Goal: Answer question/provide support: Answer question/provide support

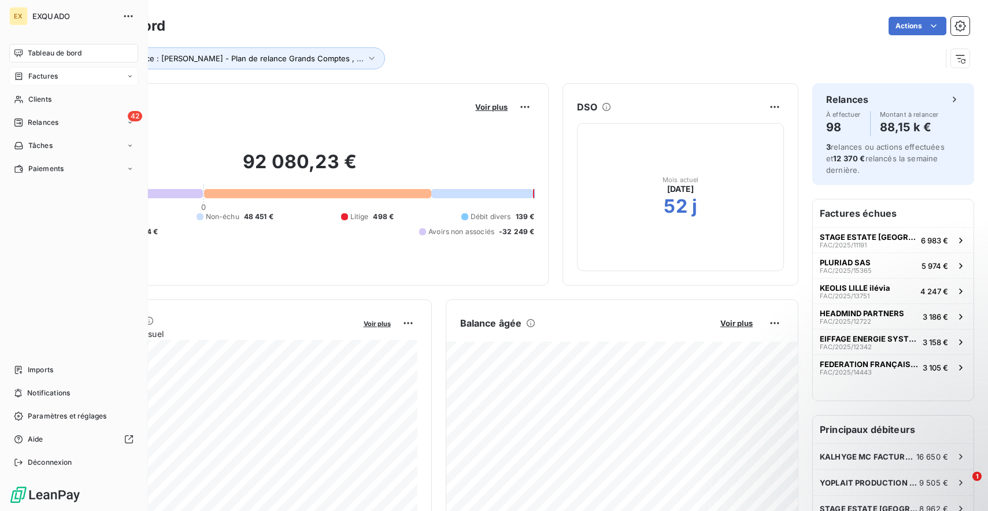
click at [24, 73] on div "Factures" at bounding box center [36, 76] width 44 height 10
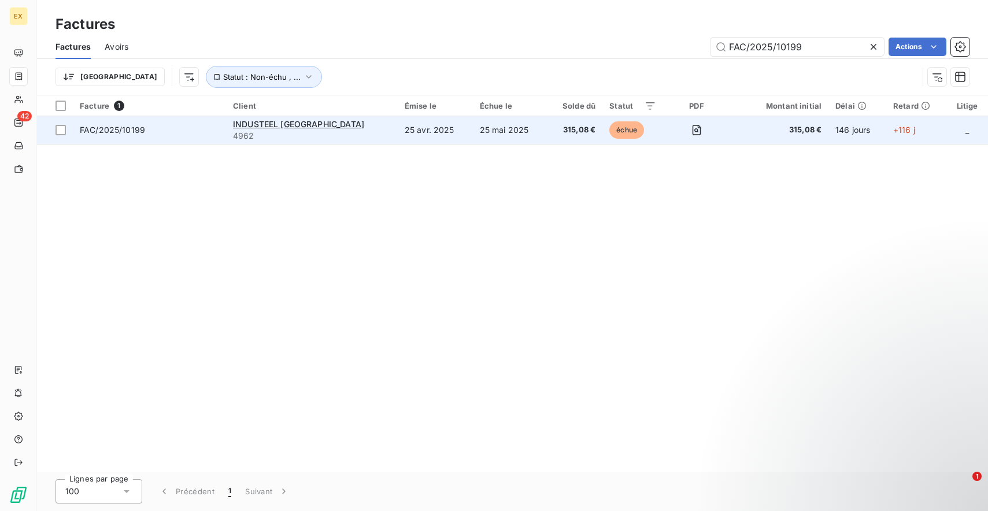
type input "FAC/2025/10199"
click at [473, 134] on td "25 mai 2025" at bounding box center [510, 130] width 75 height 28
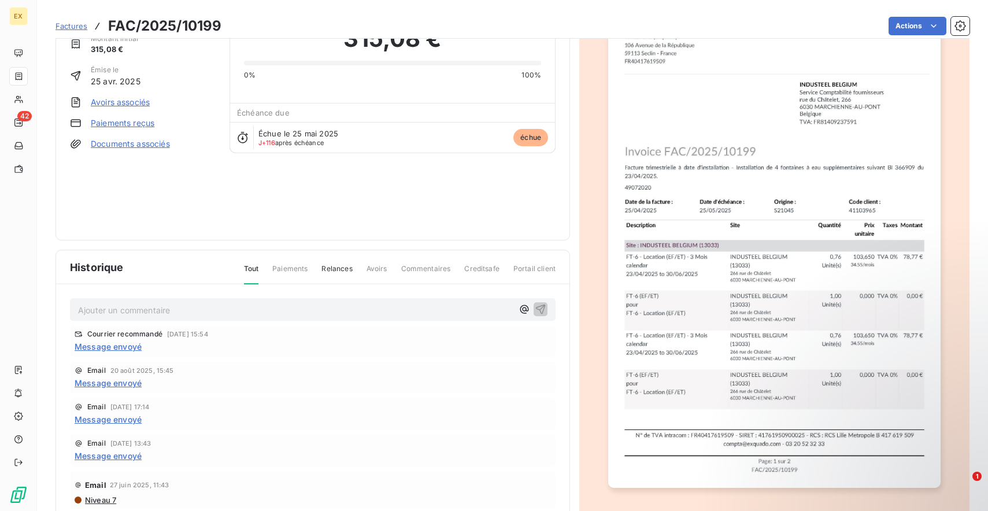
scroll to position [85, 0]
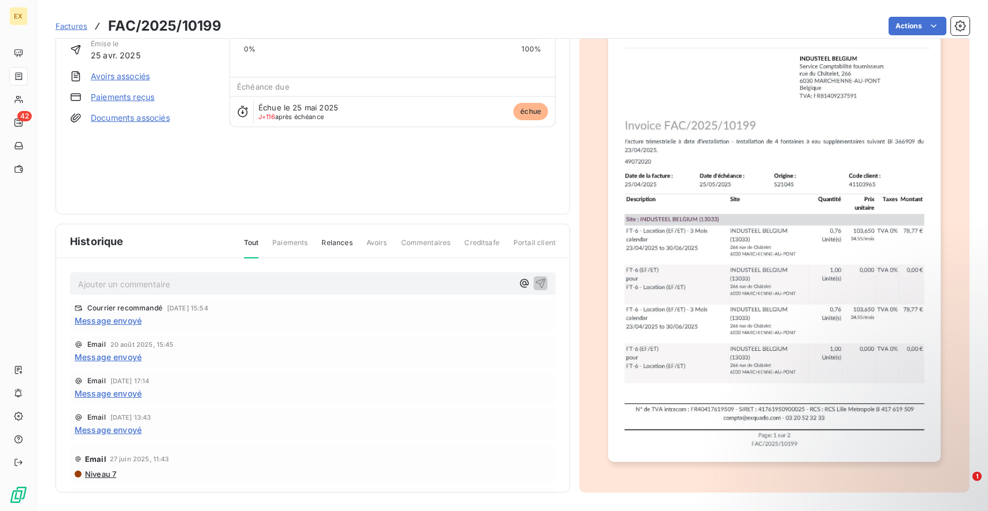
click at [306, 280] on p "Ajouter un commentaire ﻿" at bounding box center [295, 284] width 435 height 14
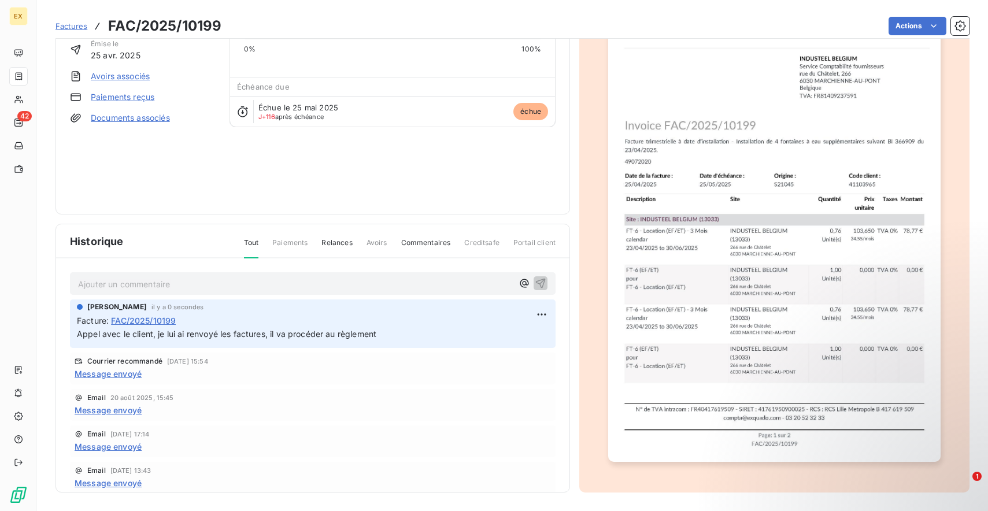
click at [124, 372] on span "Message envoyé" at bounding box center [108, 374] width 67 height 12
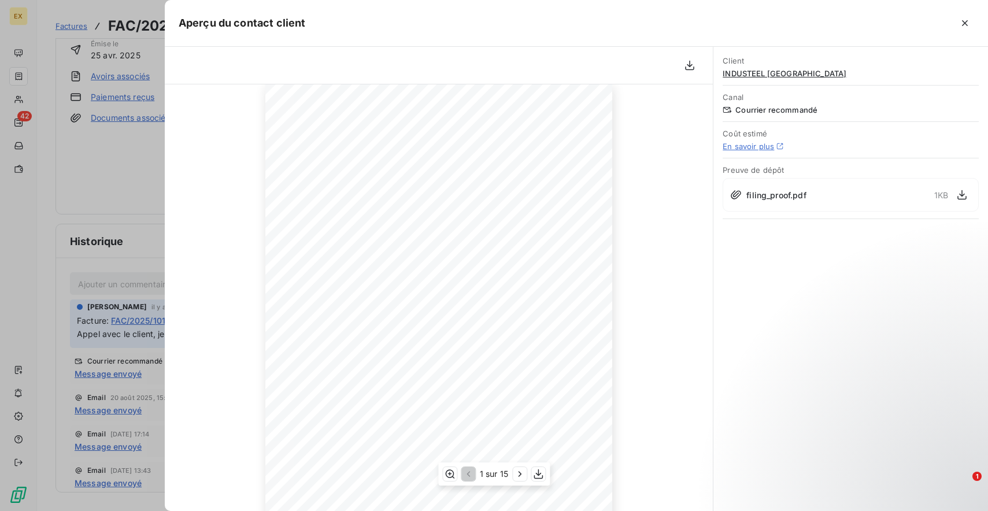
scroll to position [0, 0]
click at [120, 184] on div at bounding box center [494, 255] width 988 height 511
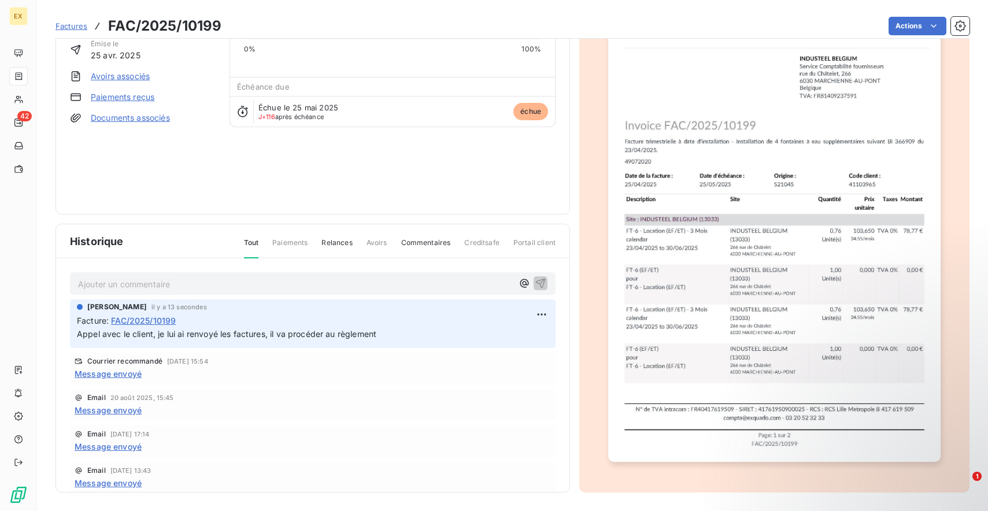
click at [67, 27] on span "Factures" at bounding box center [72, 25] width 32 height 9
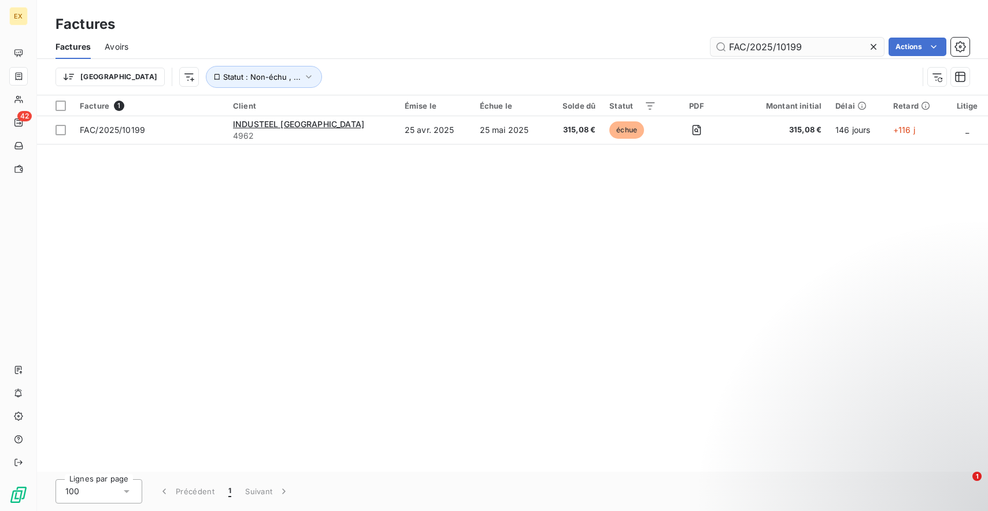
click at [762, 46] on input "FAC/2025/10199" at bounding box center [797, 47] width 173 height 19
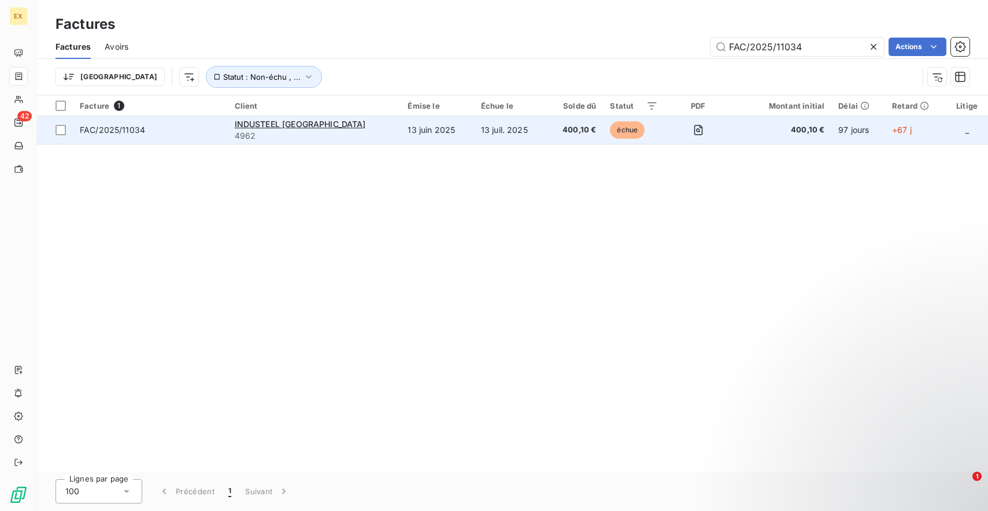
type input "FAC/2025/11034"
click at [474, 128] on td "13 juil. 2025" at bounding box center [510, 130] width 72 height 28
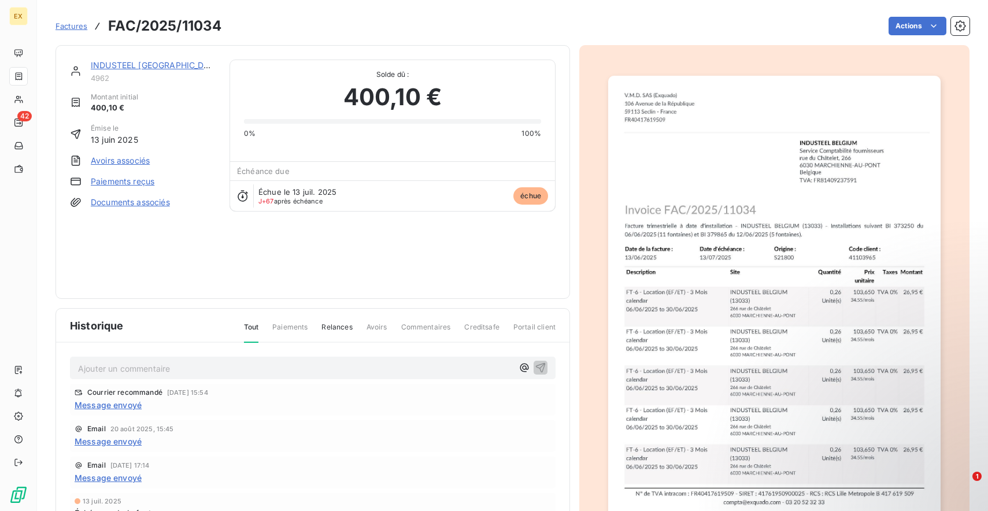
click at [268, 368] on p "Ajouter un commentaire ﻿" at bounding box center [295, 368] width 435 height 14
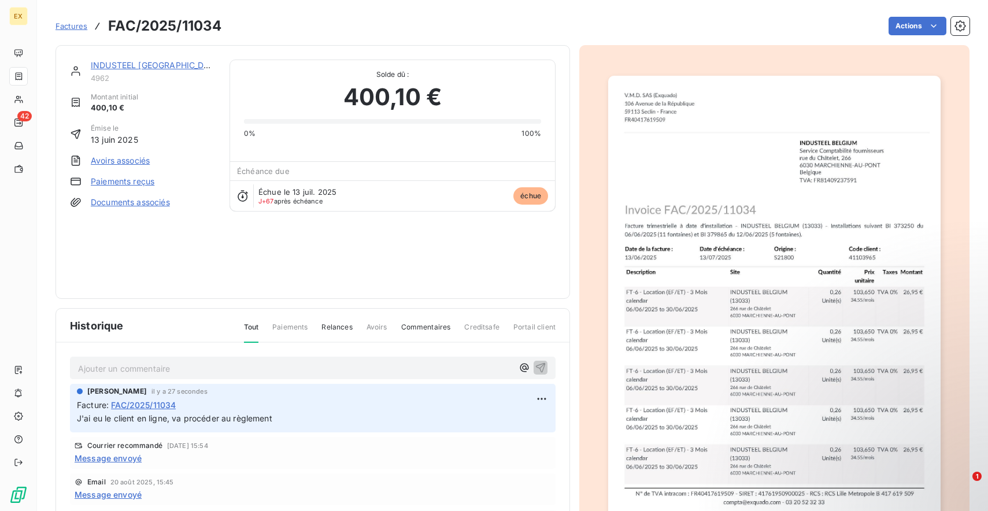
click at [76, 29] on span "Factures" at bounding box center [72, 25] width 32 height 9
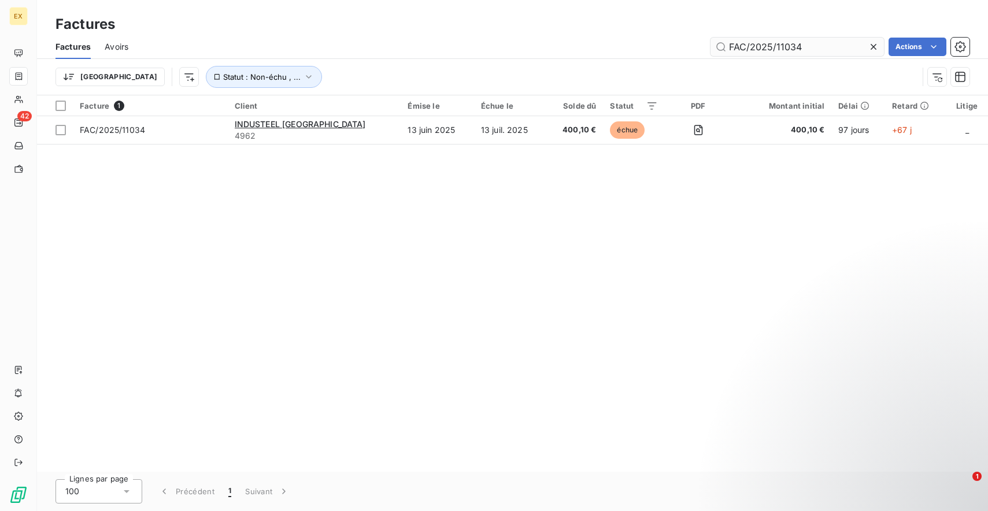
click at [735, 43] on input "FAC/2025/11034" at bounding box center [797, 47] width 173 height 19
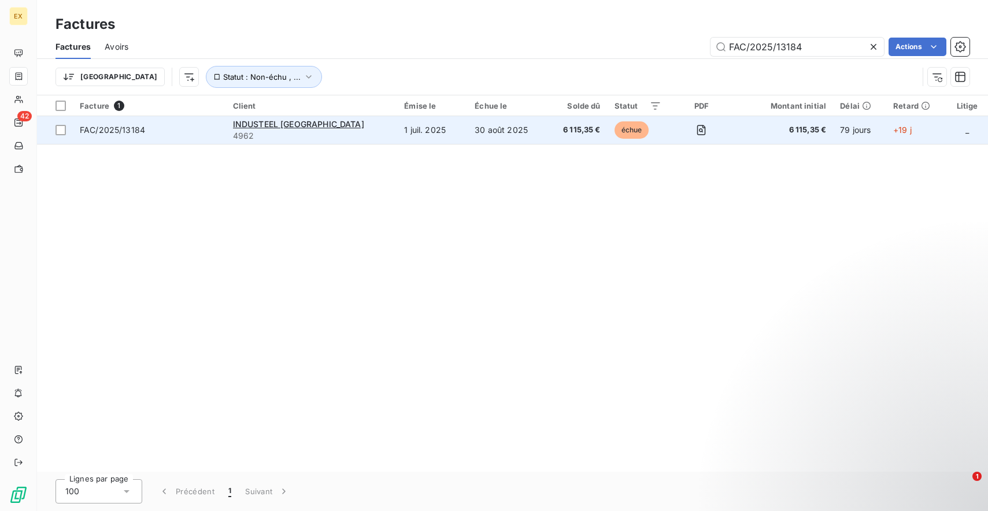
type input "FAC/2025/13184"
click at [468, 136] on td "30 août 2025" at bounding box center [507, 130] width 79 height 28
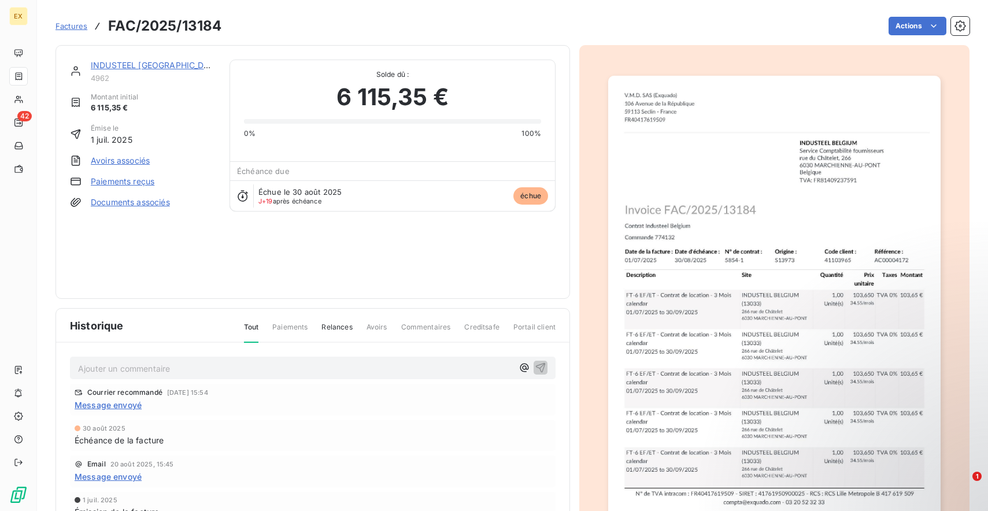
click at [186, 374] on p "Ajouter un commentaire ﻿" at bounding box center [295, 368] width 435 height 14
